Goal: Task Accomplishment & Management: Manage account settings

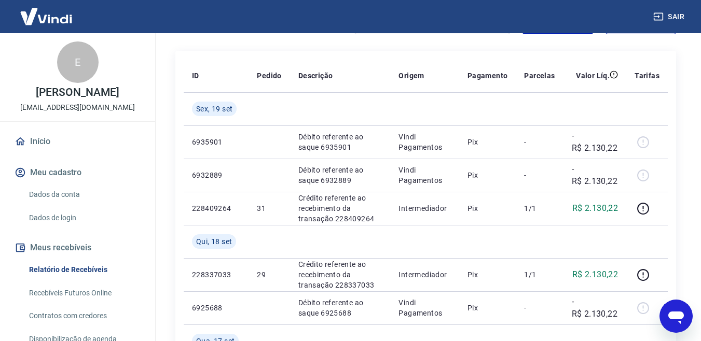
scroll to position [71, 0]
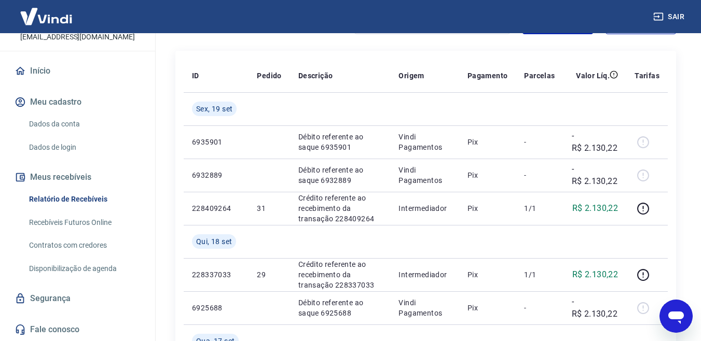
click at [78, 220] on link "Recebíveis Futuros Online" at bounding box center [84, 222] width 118 height 21
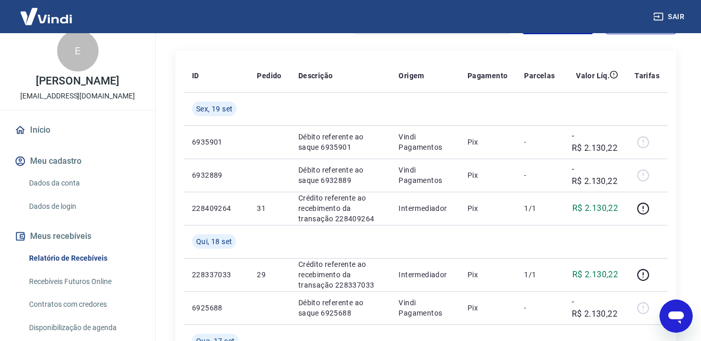
scroll to position [0, 0]
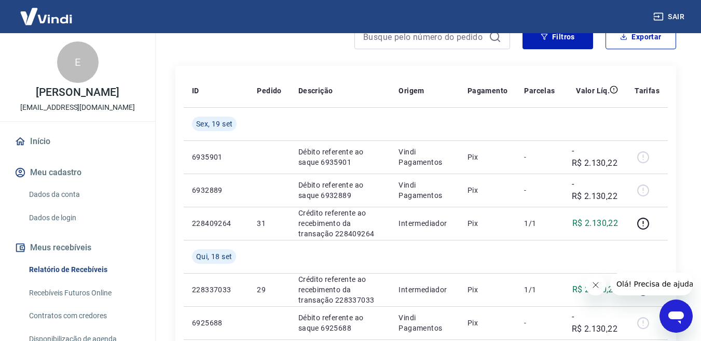
scroll to position [66, 0]
